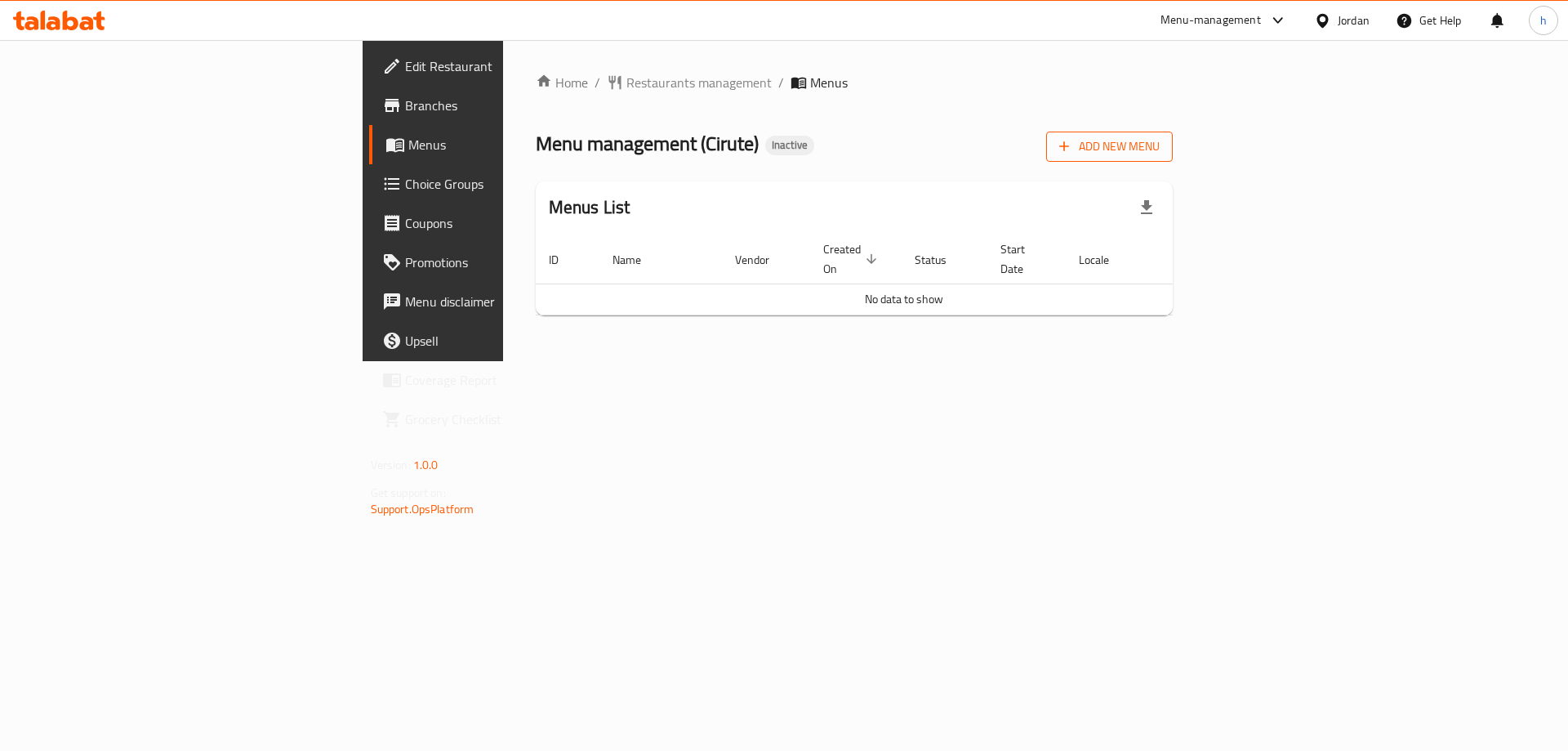
click at [1160, 143] on span "Add New Menu" at bounding box center [1109, 146] width 101 height 21
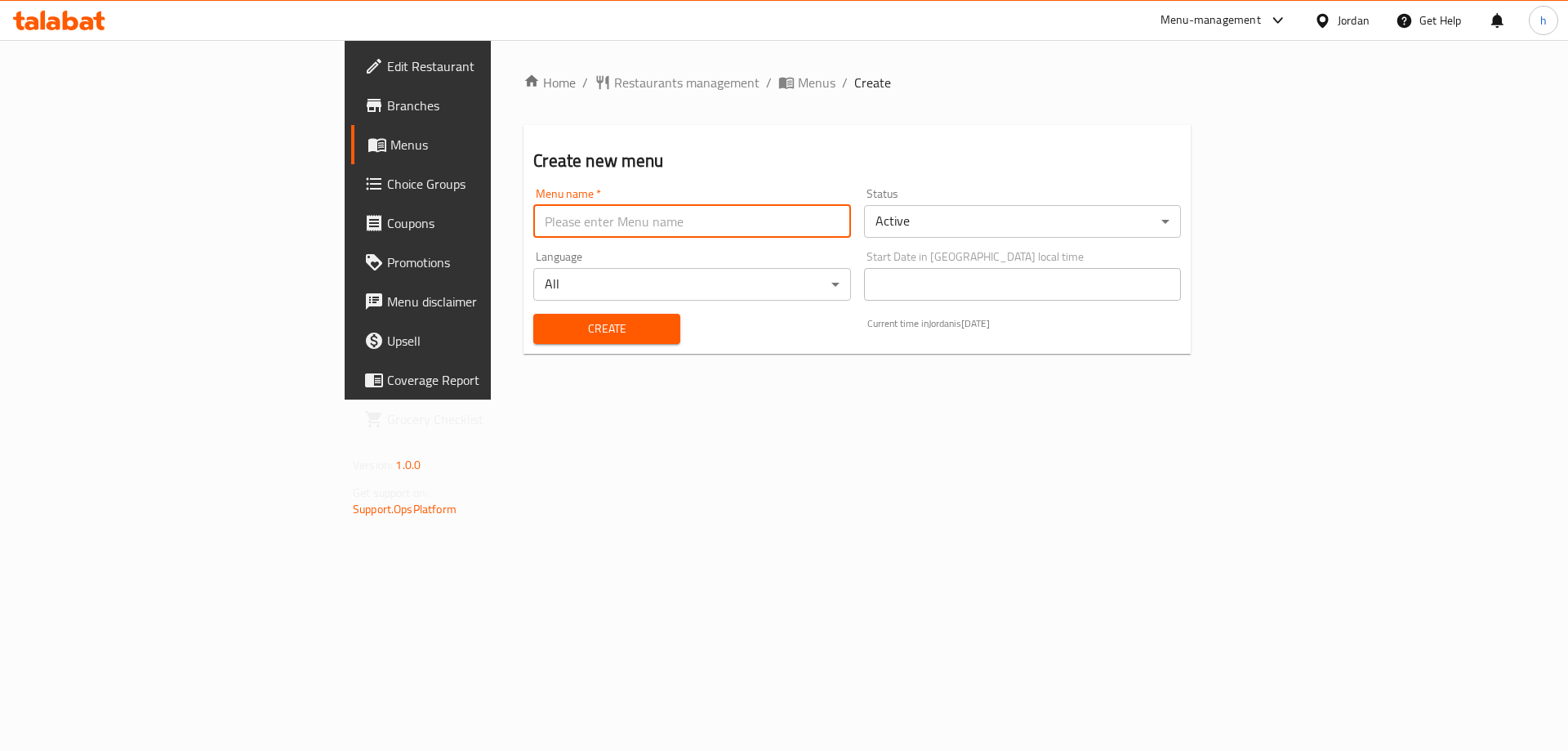
click at [682, 227] on input "text" at bounding box center [691, 221] width 317 height 33
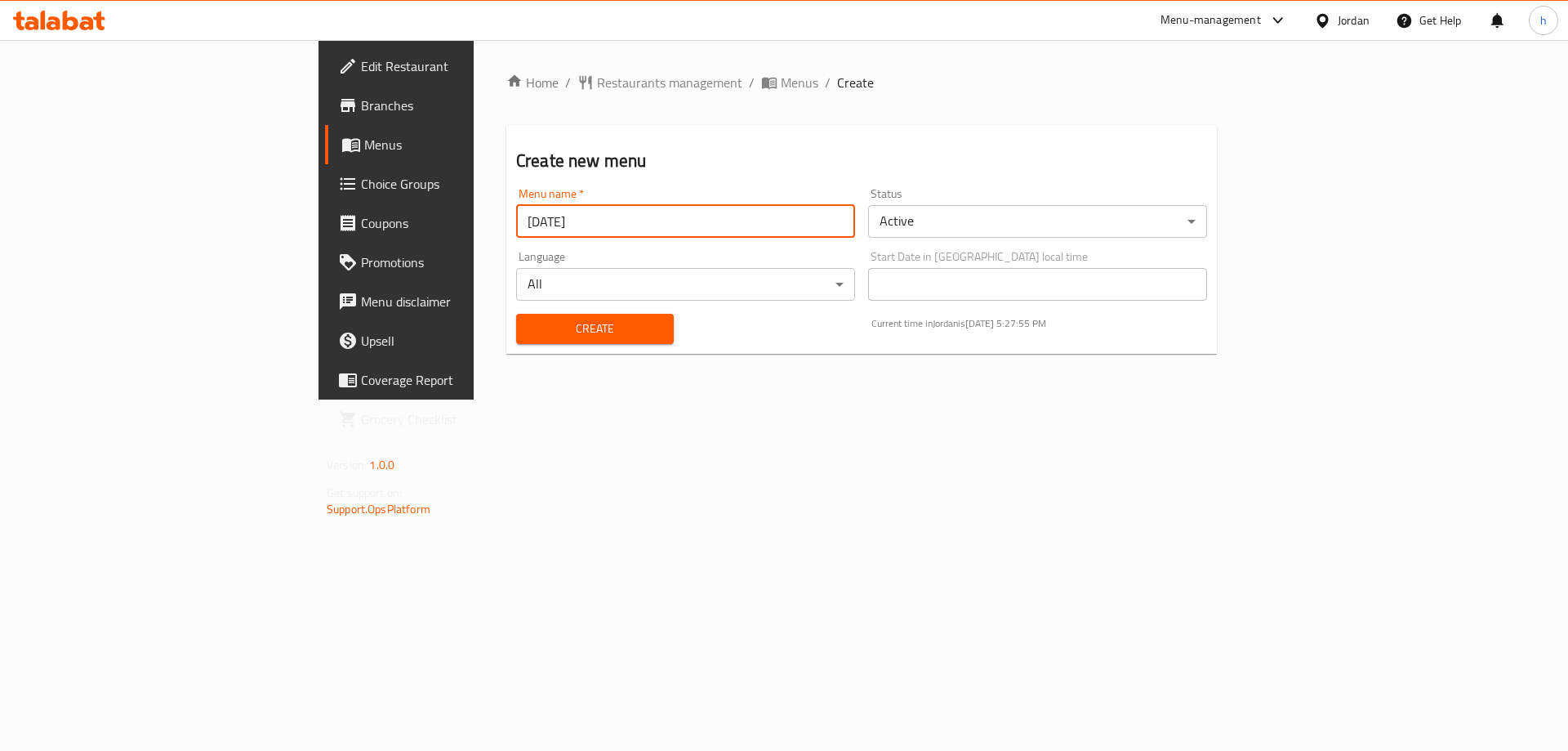
type input "[DATE]"
click at [530, 325] on span "Create" at bounding box center [595, 329] width 132 height 21
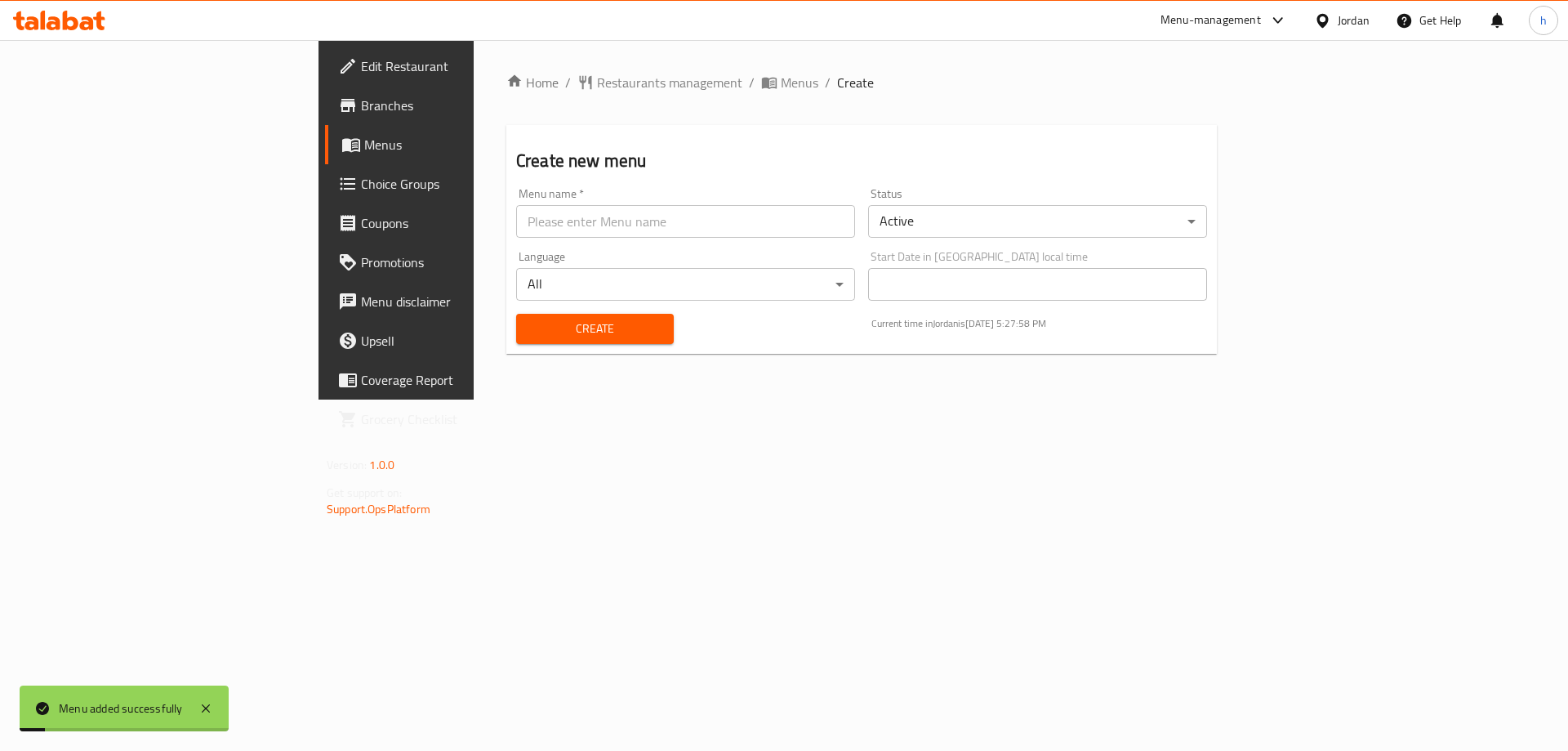
click at [364, 149] on span "Menus" at bounding box center [466, 144] width 203 height 20
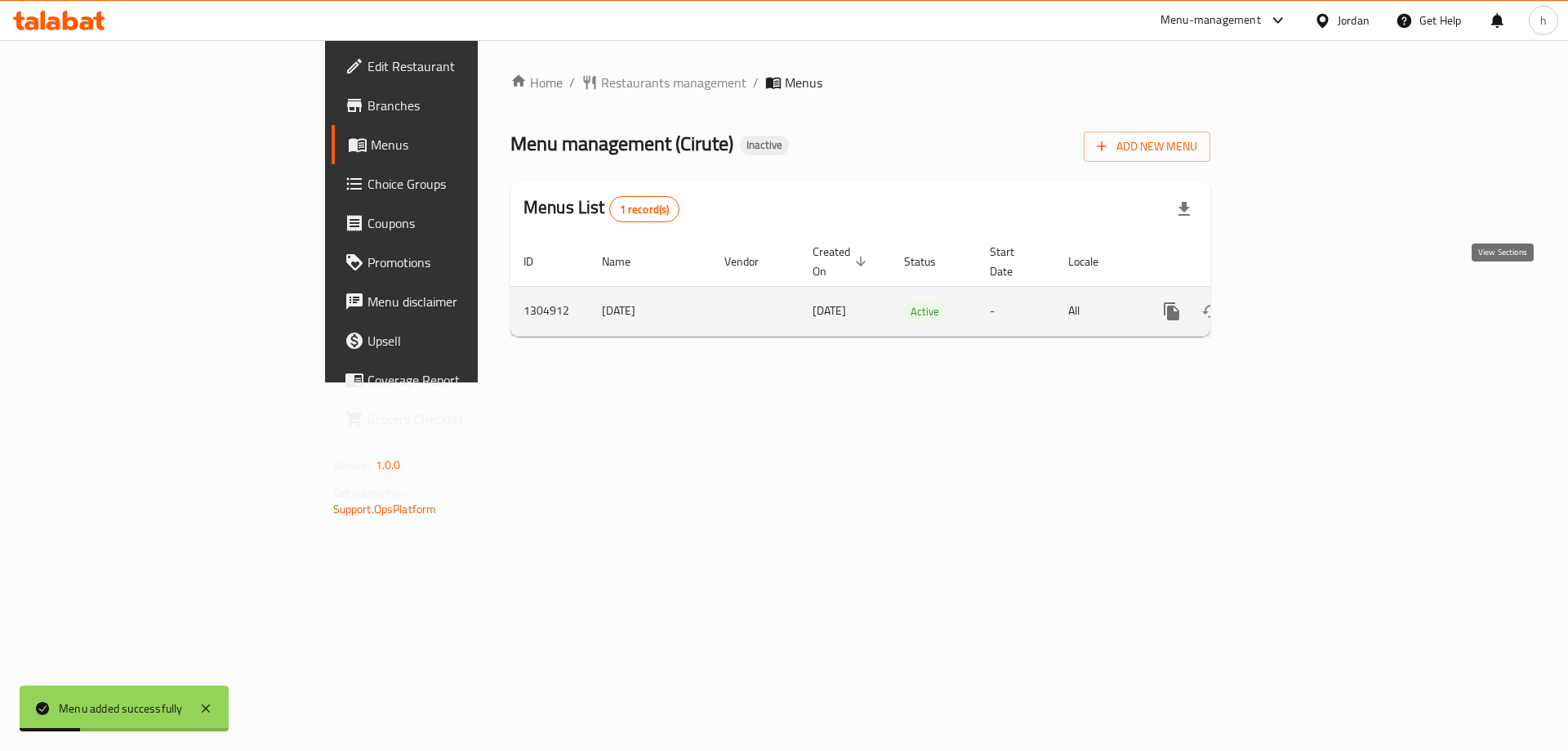
click at [1299, 301] on icon "enhanced table" at bounding box center [1289, 311] width 20 height 20
